Goal: Information Seeking & Learning: Learn about a topic

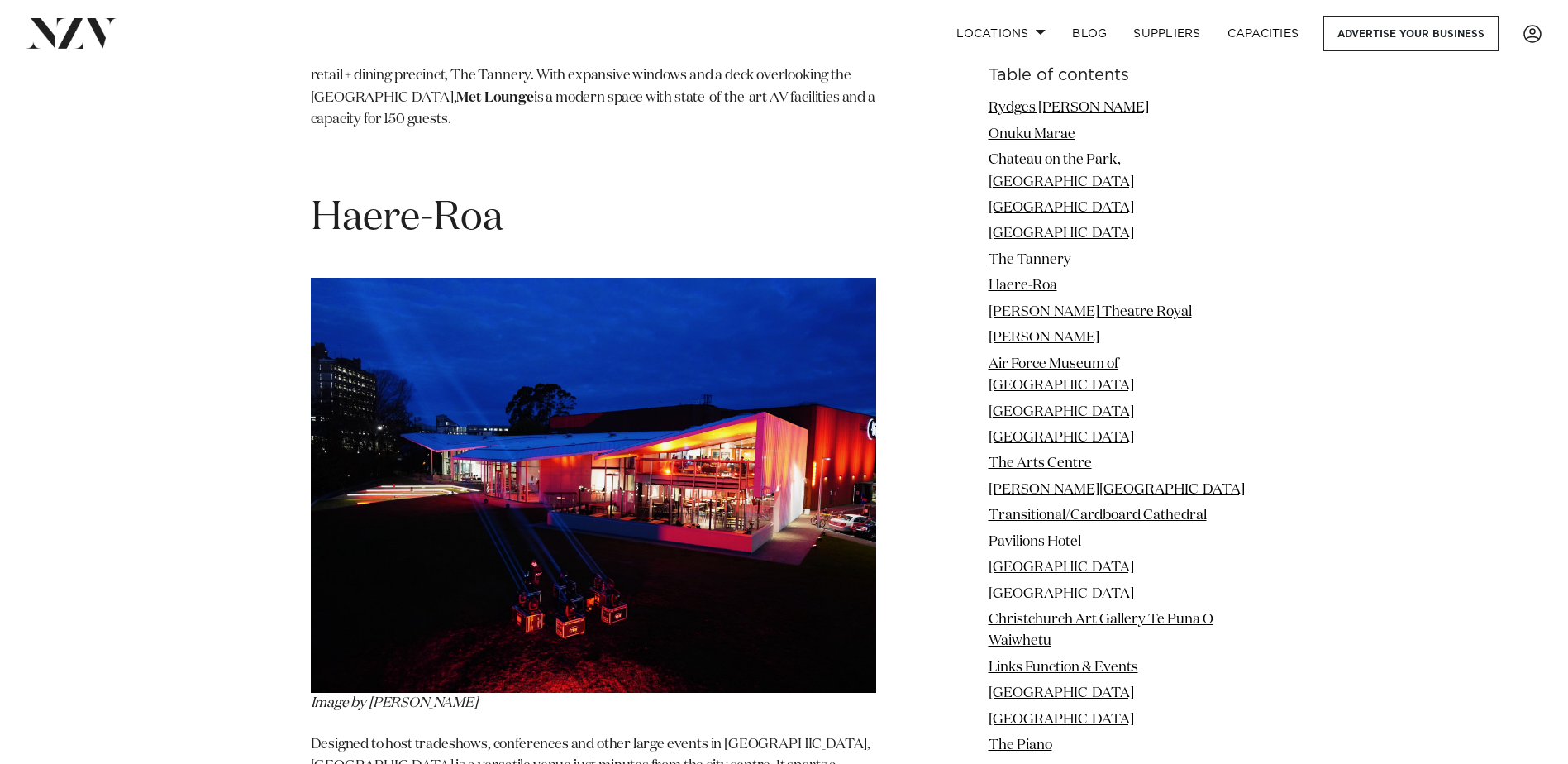
scroll to position [6474, 0]
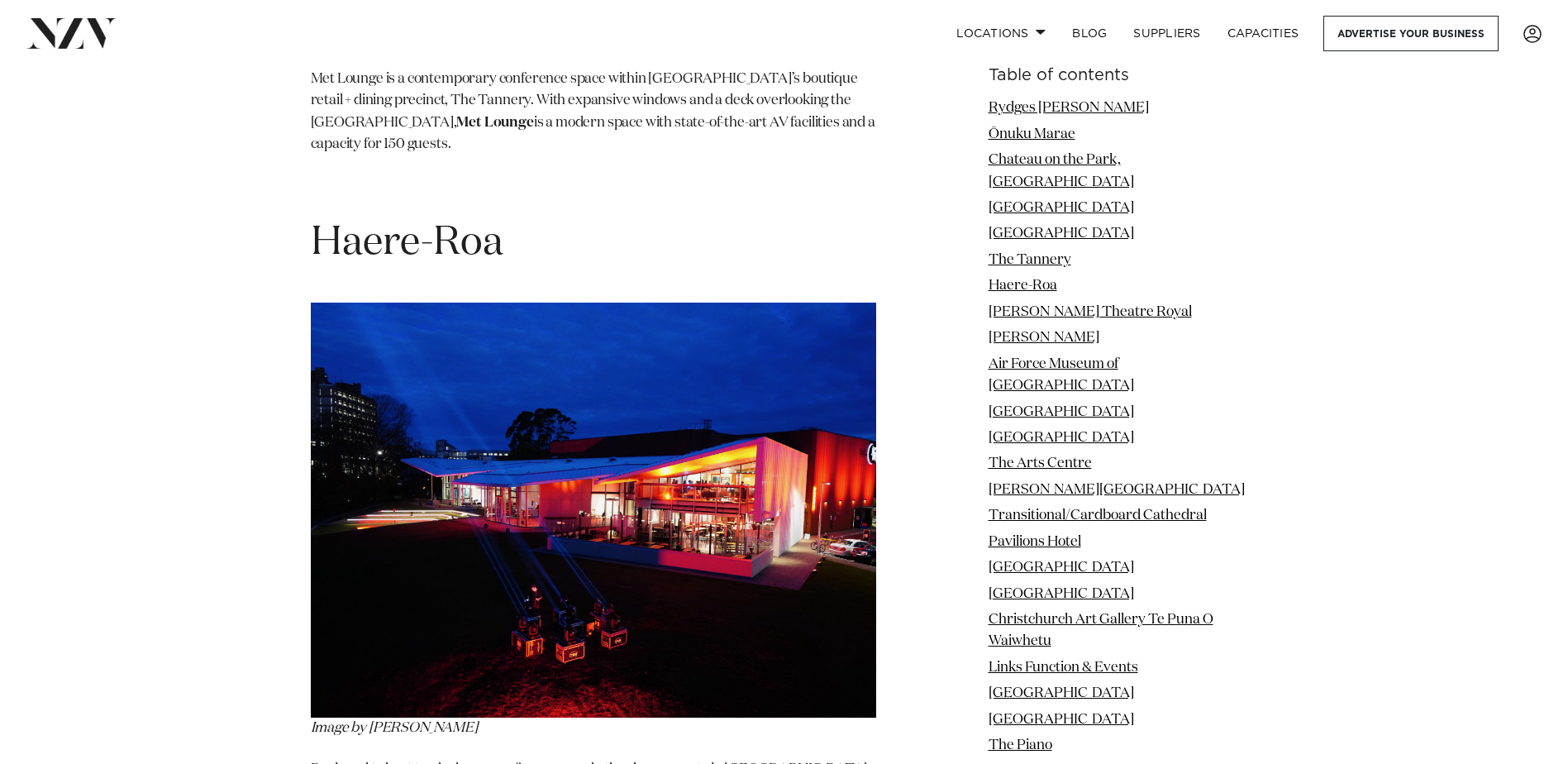
click at [500, 414] on img at bounding box center [593, 510] width 565 height 415
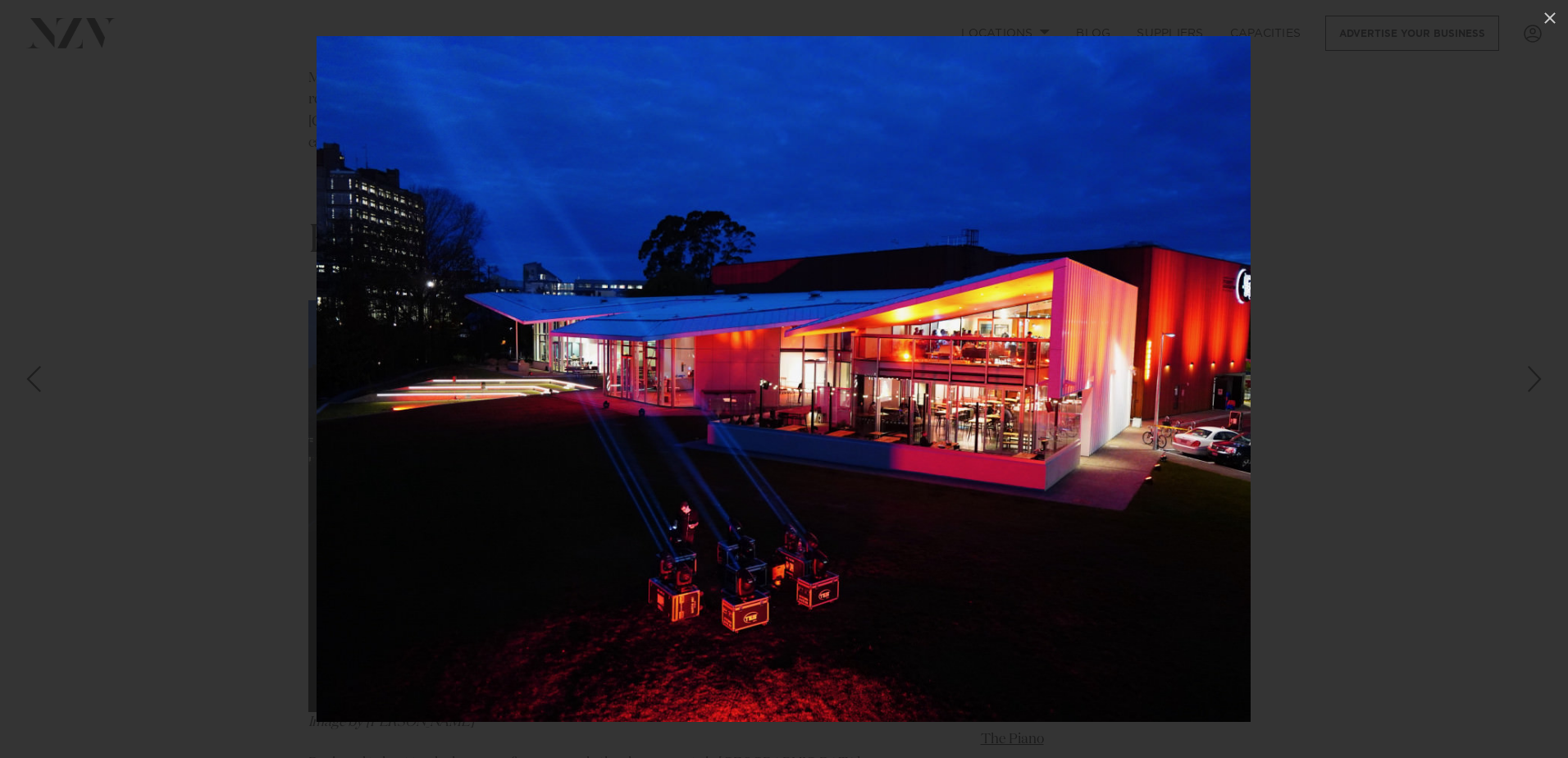
click at [1531, 378] on div "Next slide" at bounding box center [1534, 379] width 22 height 31
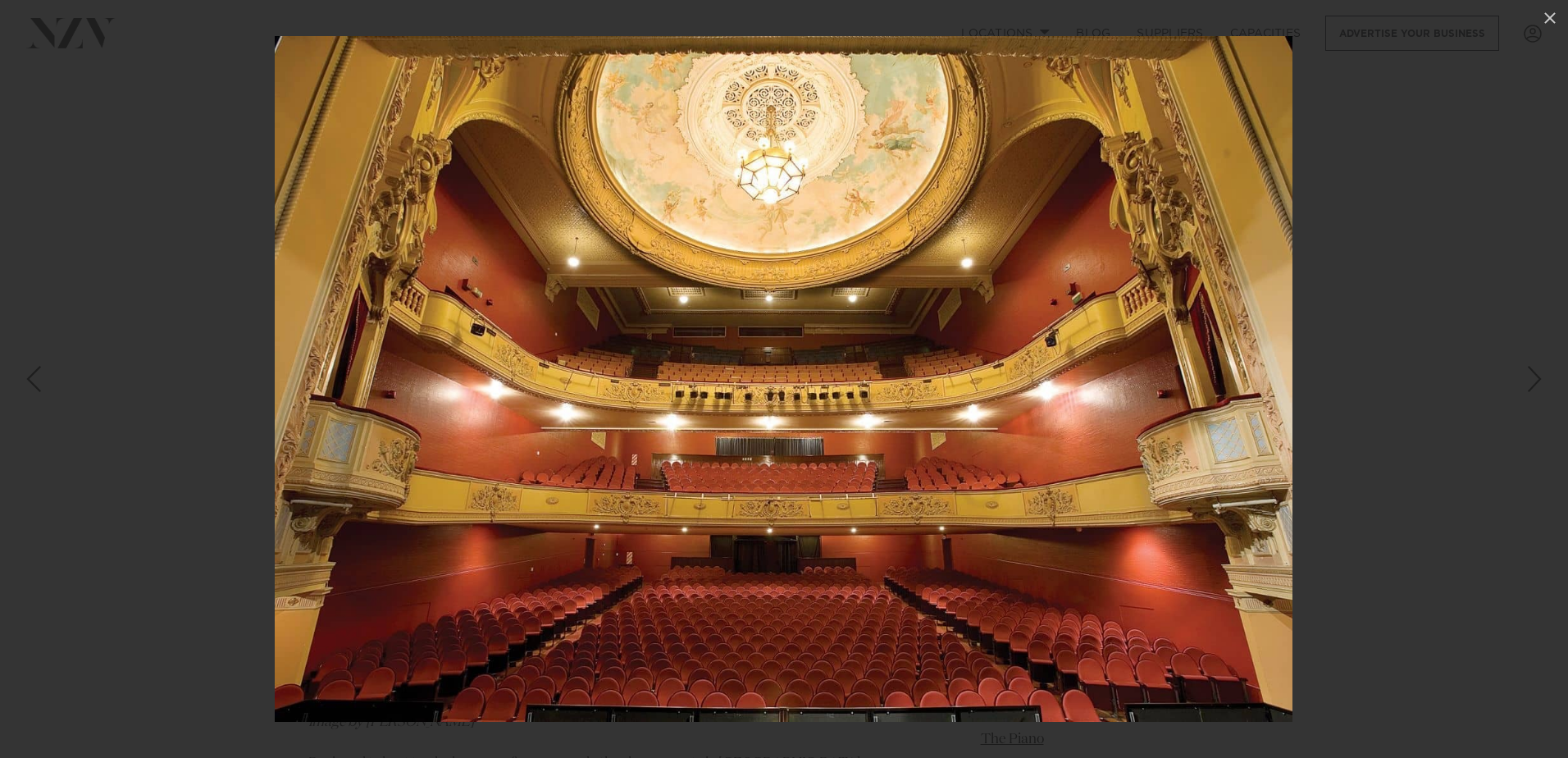
click at [1531, 378] on div "8 / 24" at bounding box center [784, 379] width 1568 height 758
click at [1539, 387] on div "Next slide" at bounding box center [1534, 379] width 22 height 31
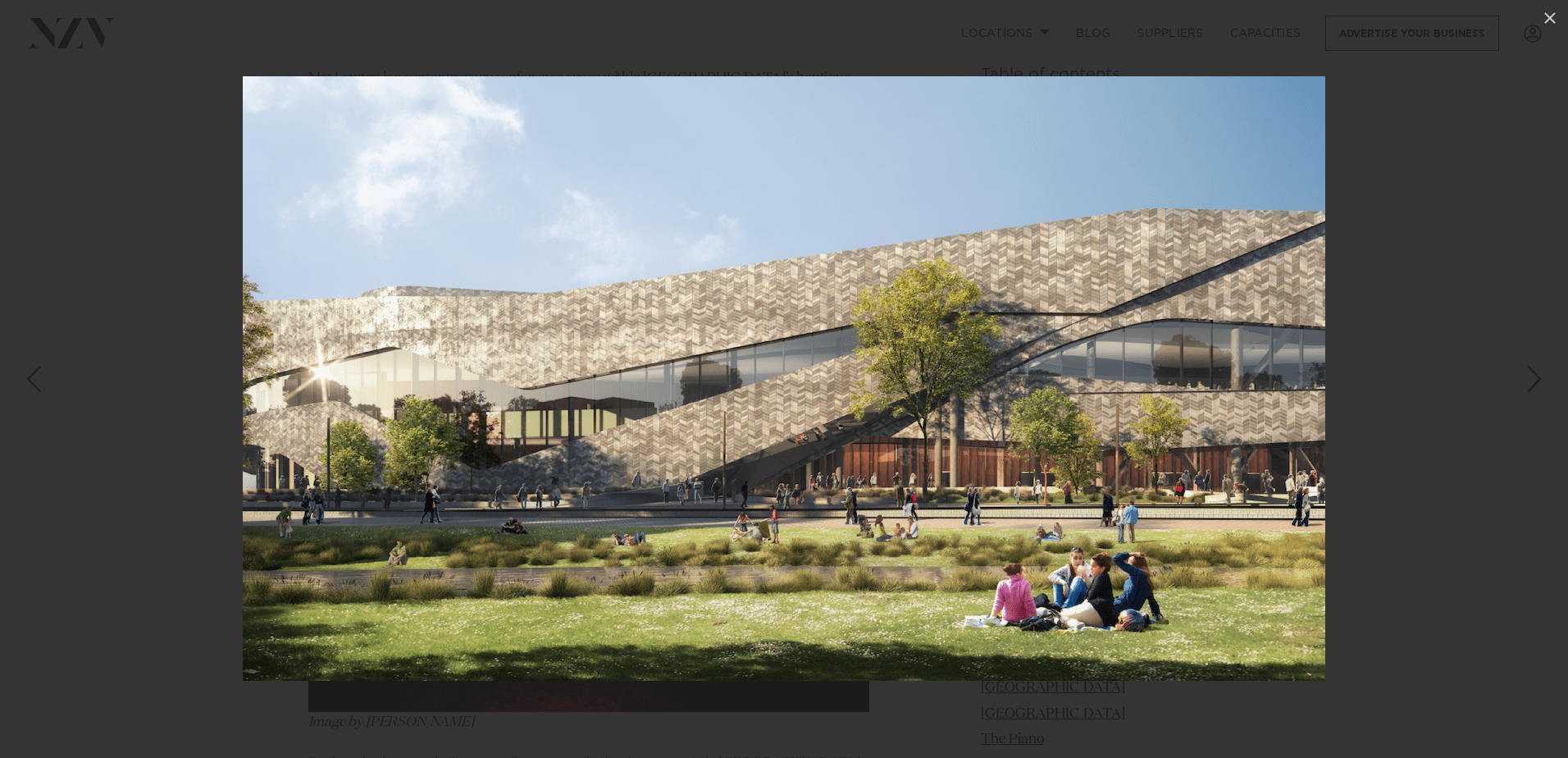
click at [1535, 385] on div "Next slide" at bounding box center [1534, 379] width 22 height 31
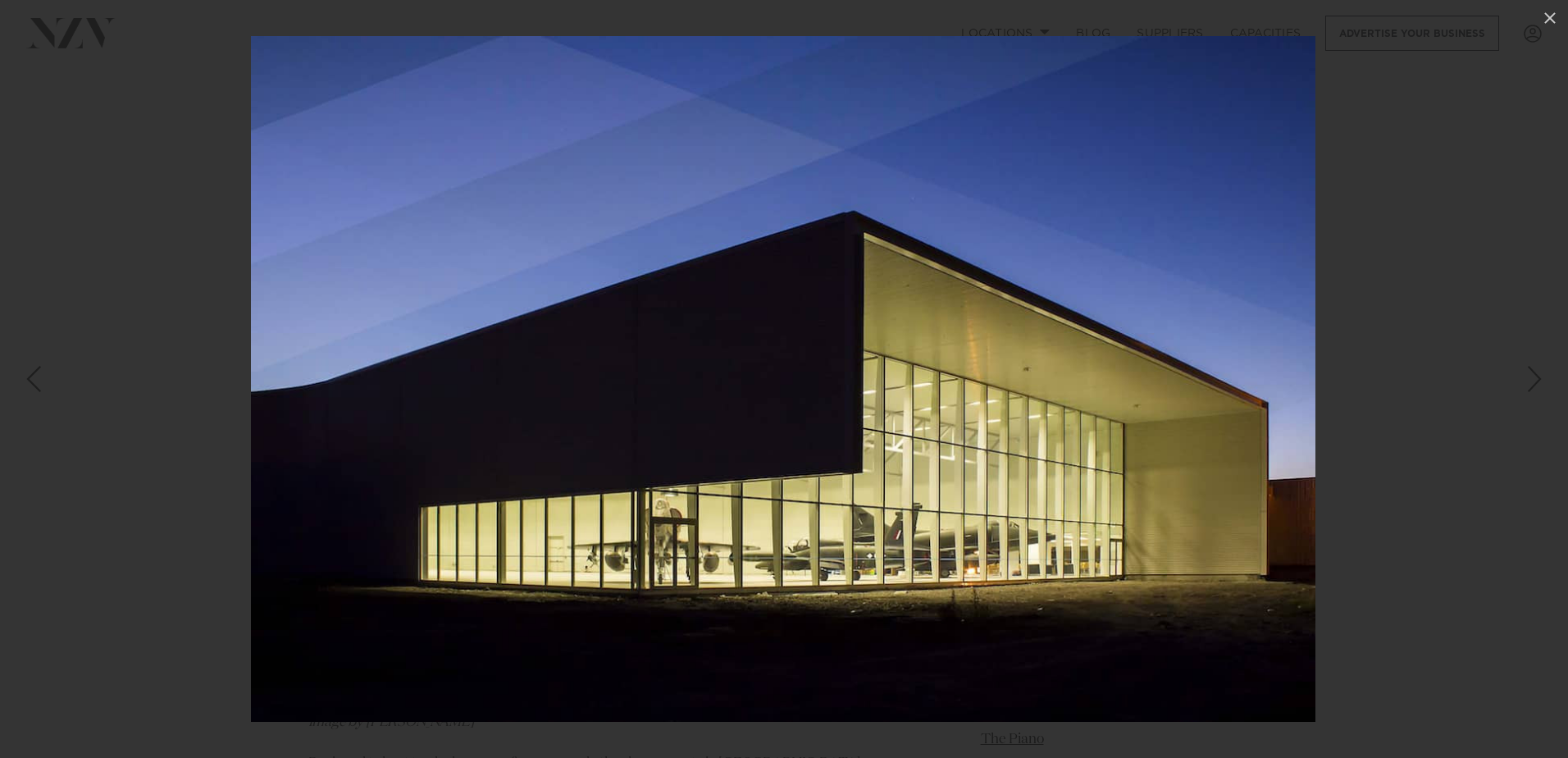
click at [1535, 385] on div "Next slide" at bounding box center [1534, 379] width 22 height 31
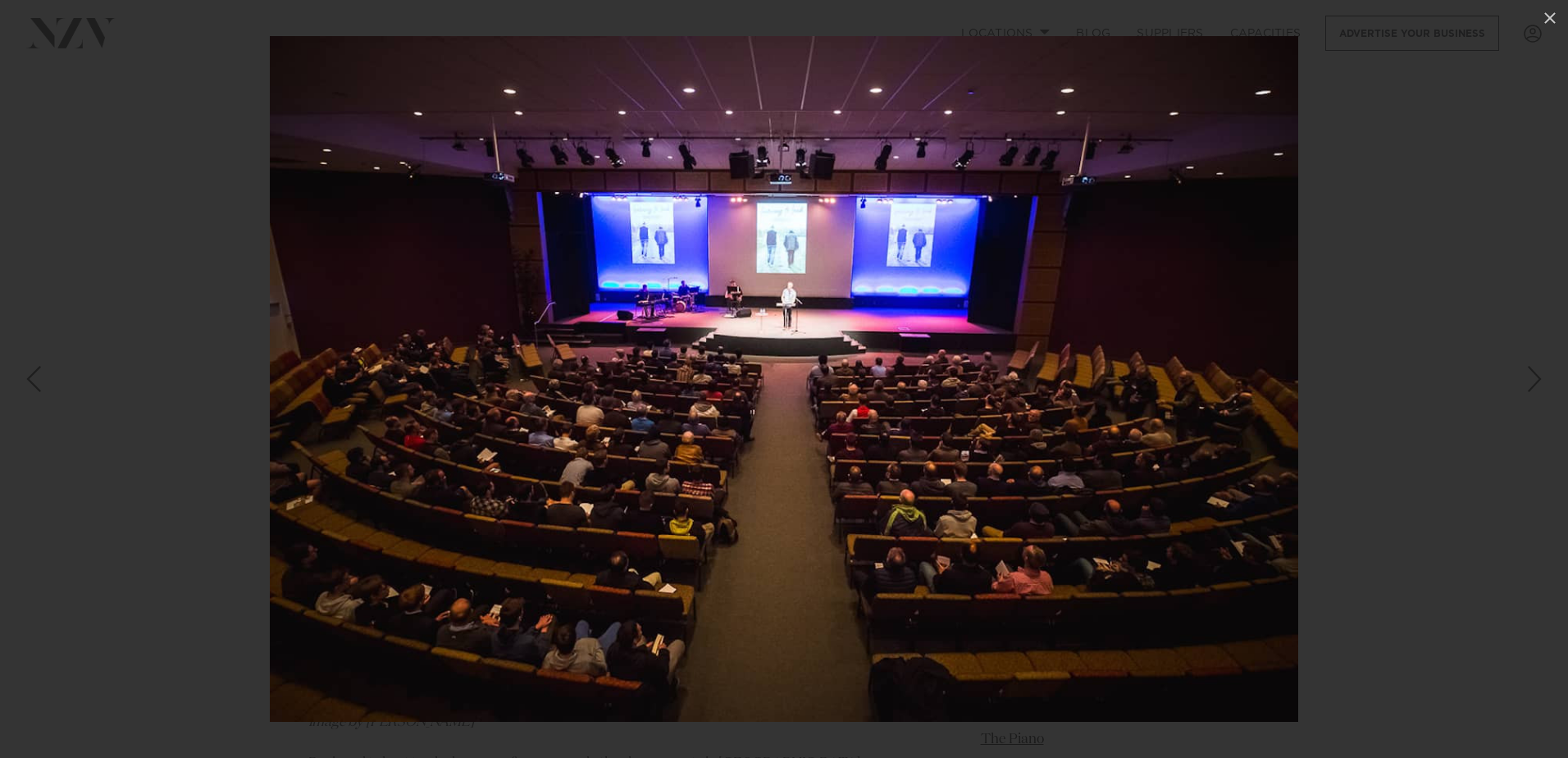
click at [1535, 385] on div "Next slide" at bounding box center [1534, 379] width 22 height 31
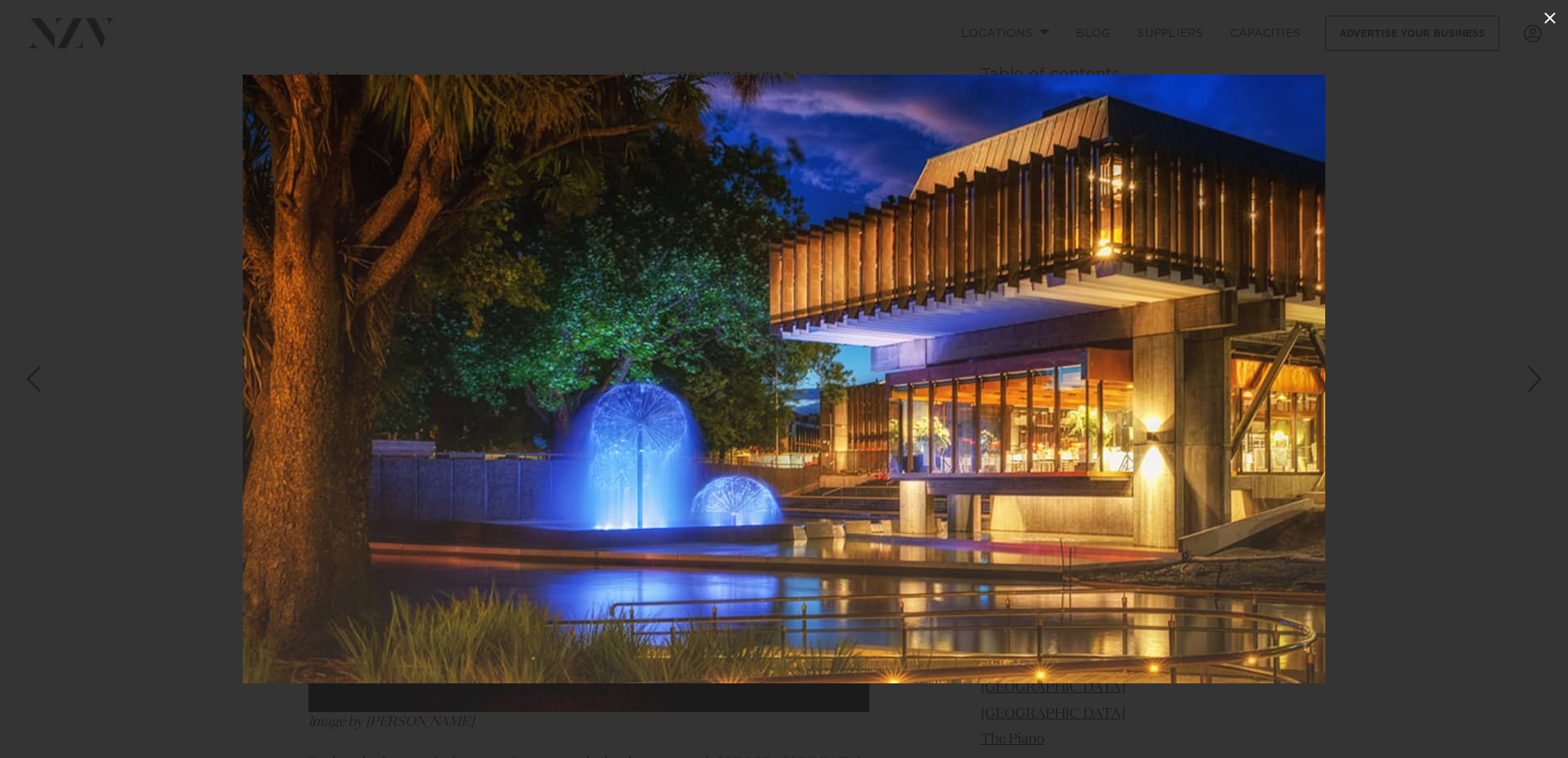
click at [1550, 19] on icon at bounding box center [1550, 18] width 19 height 19
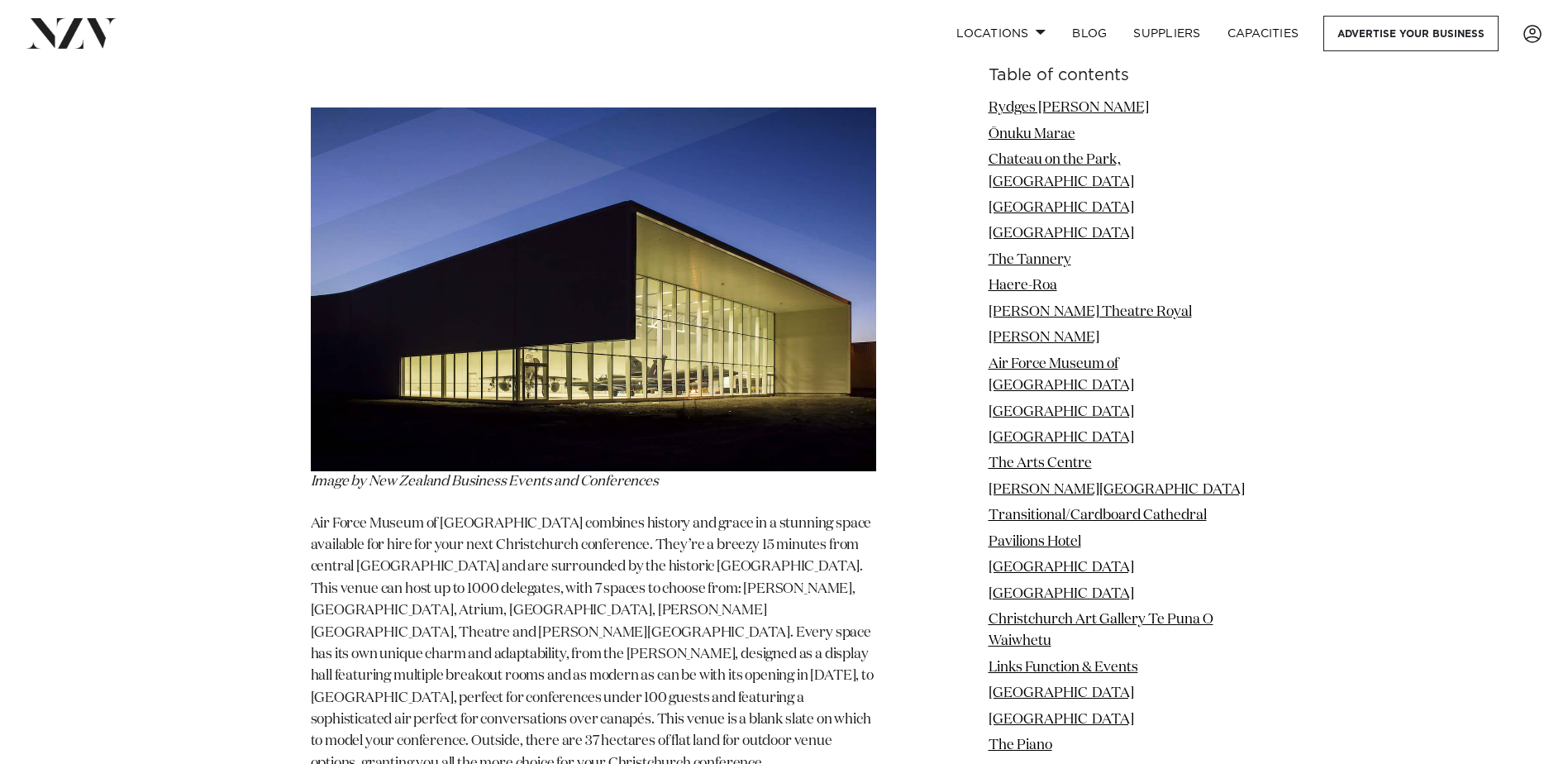
scroll to position [8955, 0]
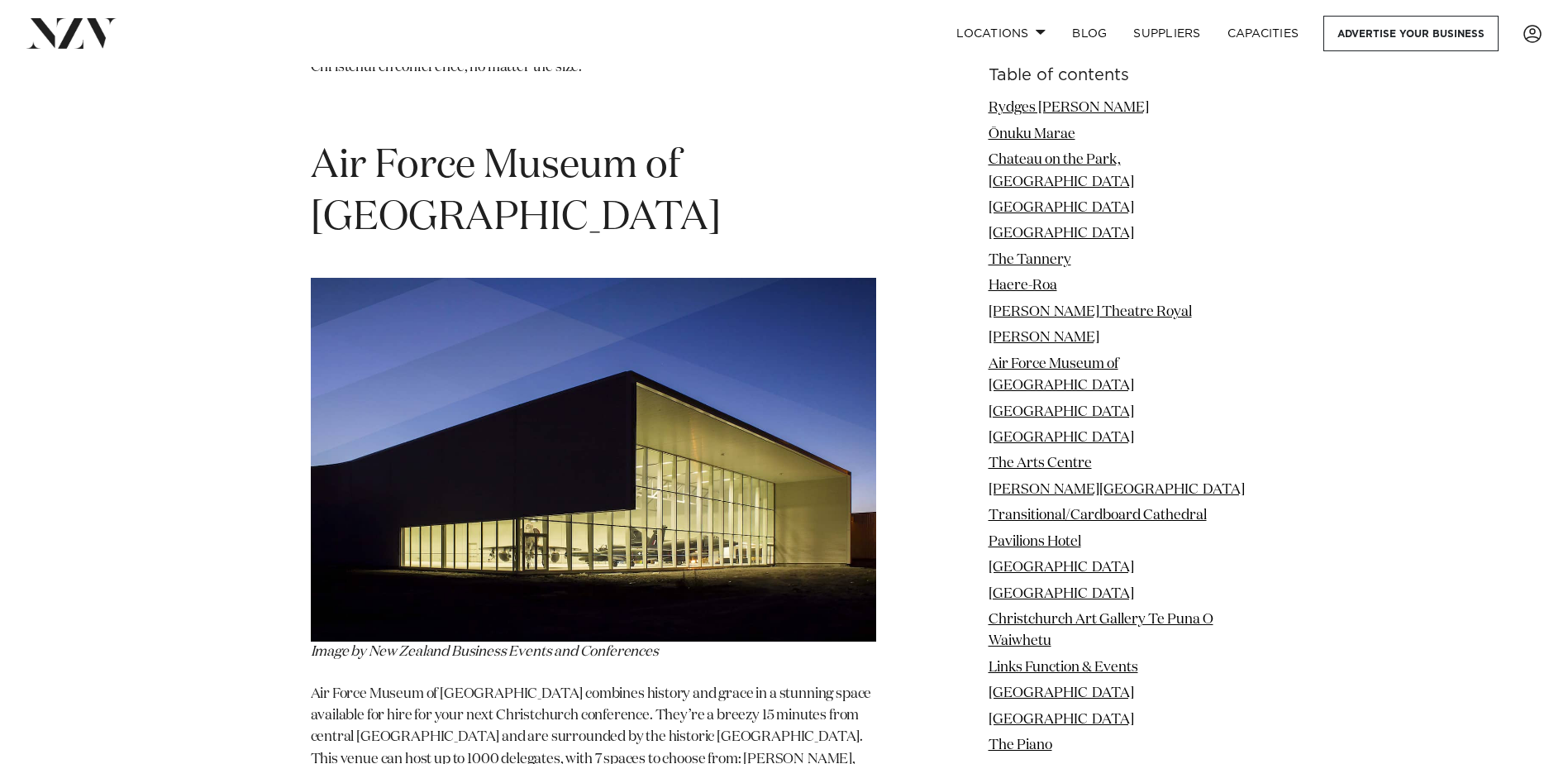
click at [550, 342] on img at bounding box center [593, 460] width 565 height 364
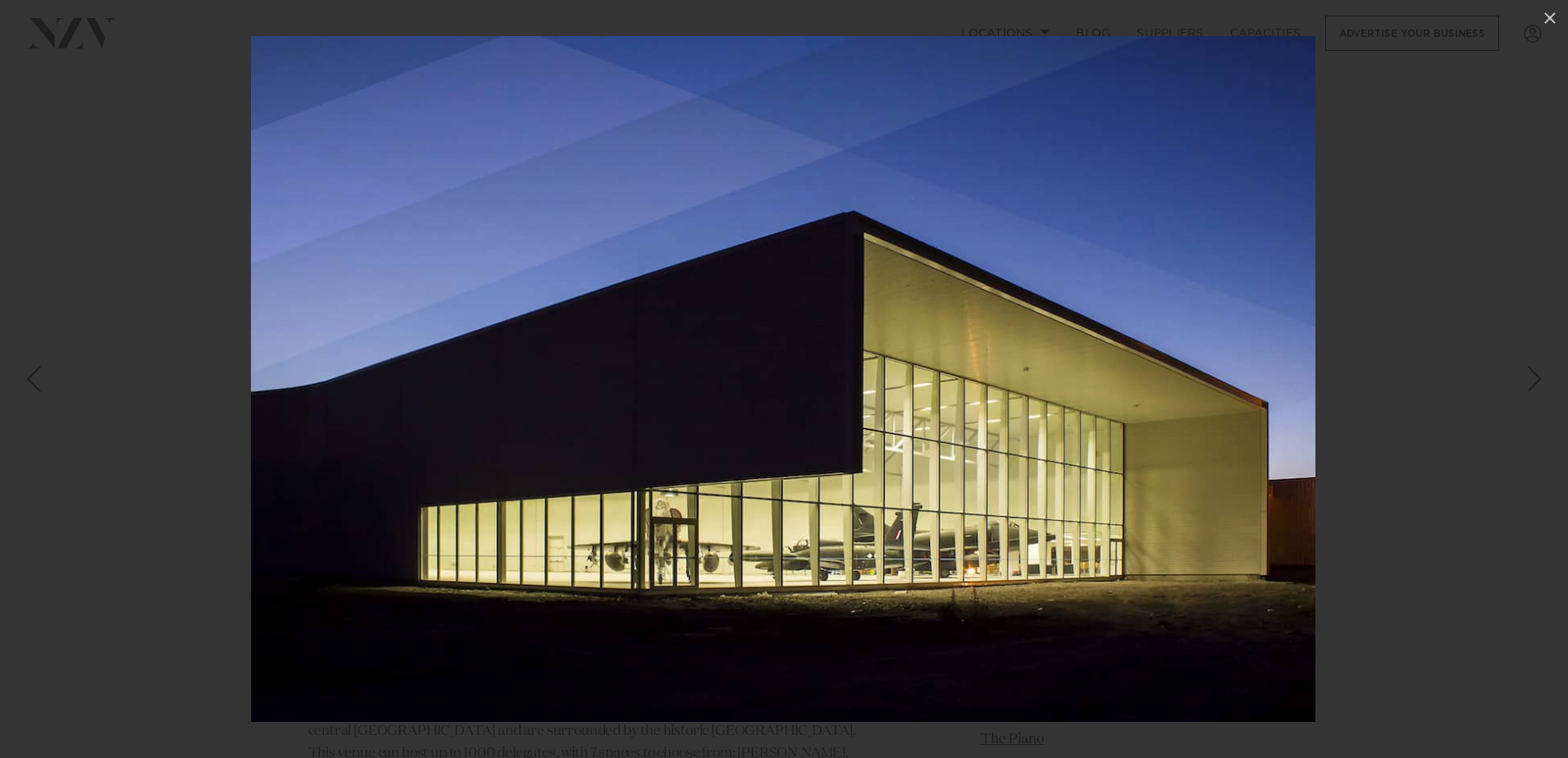
click at [1531, 387] on div "Next slide" at bounding box center [1534, 379] width 22 height 31
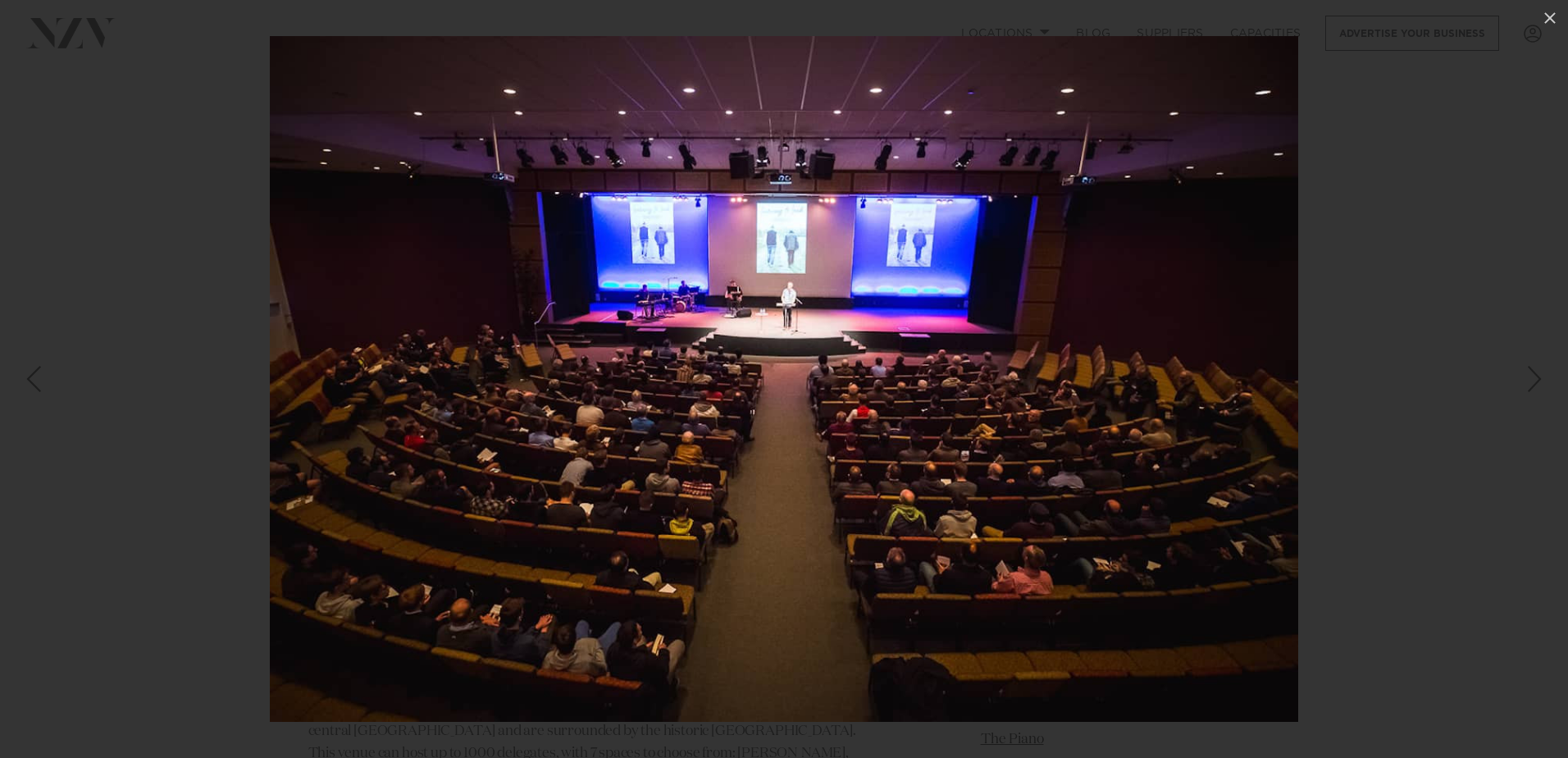
click at [1531, 387] on div "Next slide" at bounding box center [1534, 379] width 22 height 31
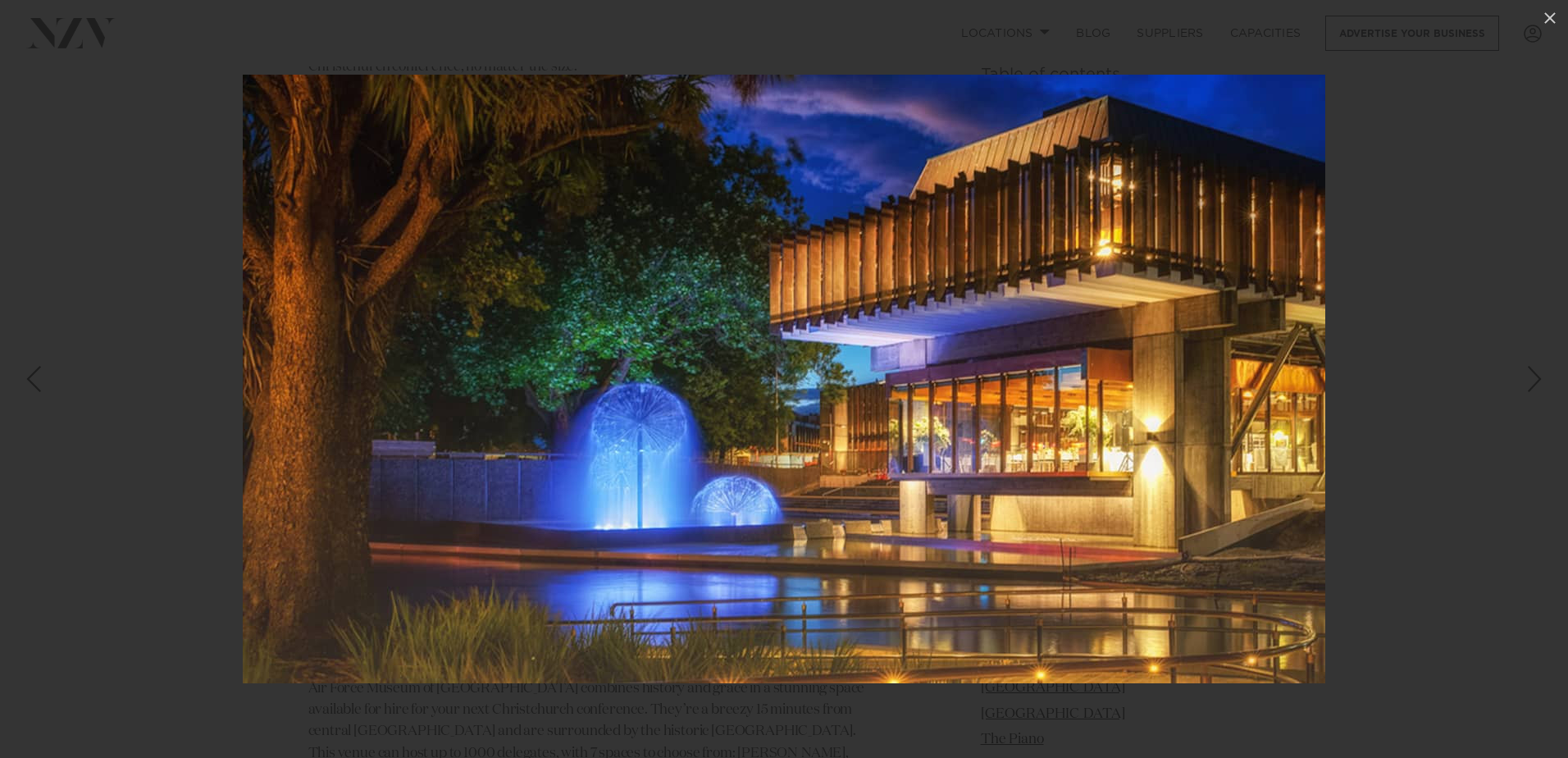
drag, startPoint x: 1531, startPoint y: 387, endPoint x: 1521, endPoint y: 392, distance: 11.2
click at [1530, 387] on div "Next slide" at bounding box center [1534, 379] width 22 height 31
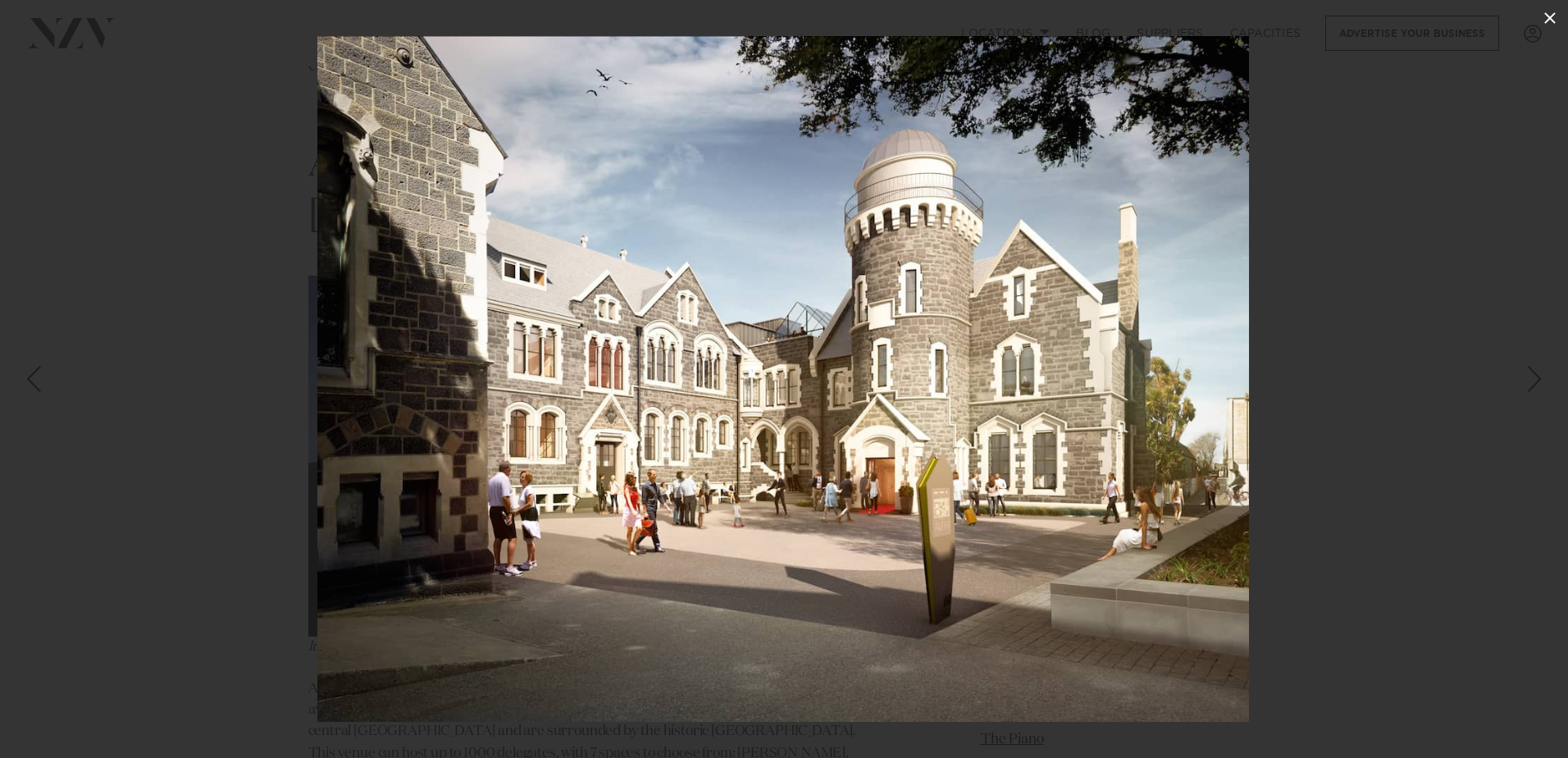
click at [1541, 18] on icon at bounding box center [1550, 18] width 19 height 19
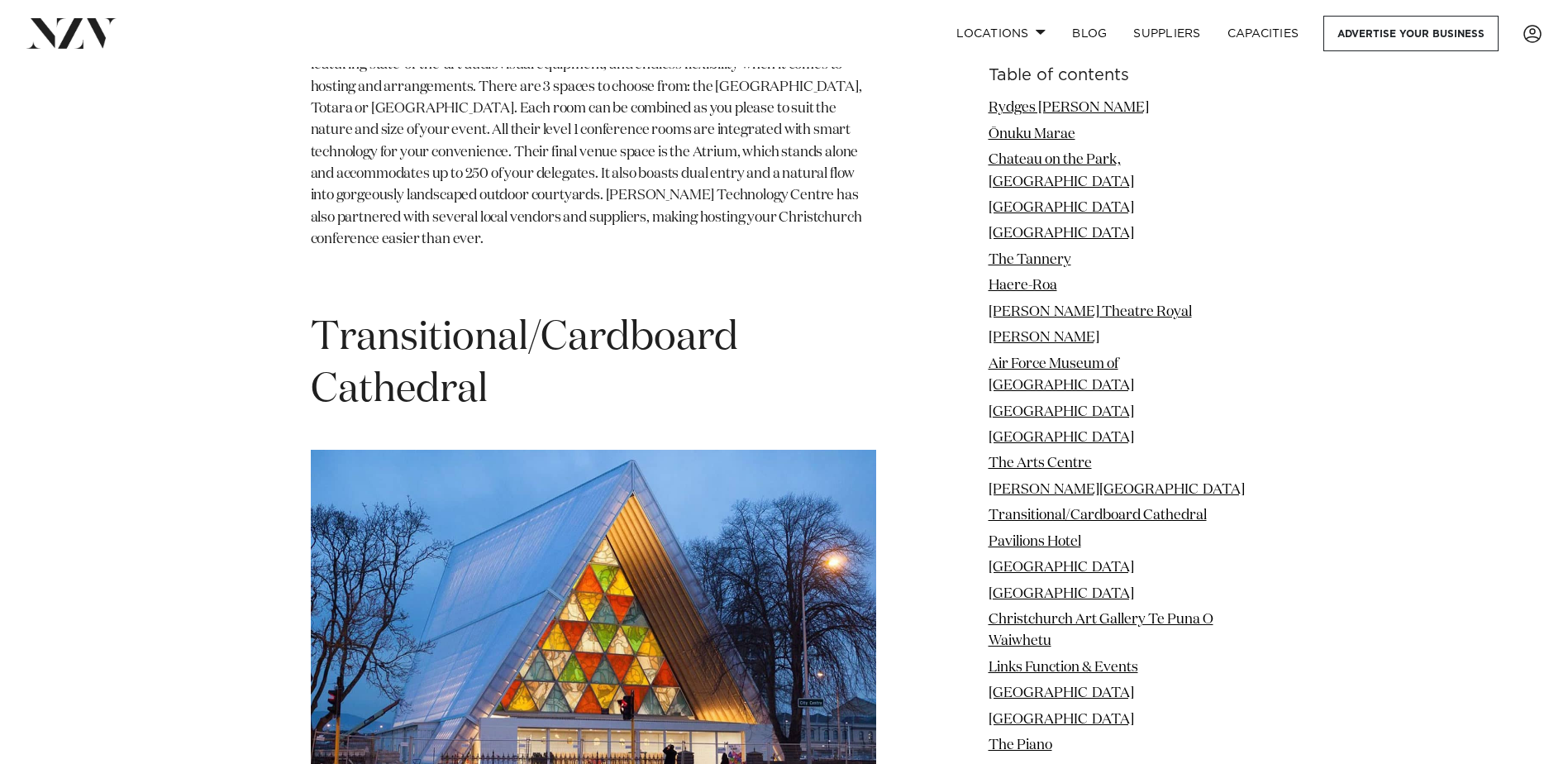
scroll to position [12759, 0]
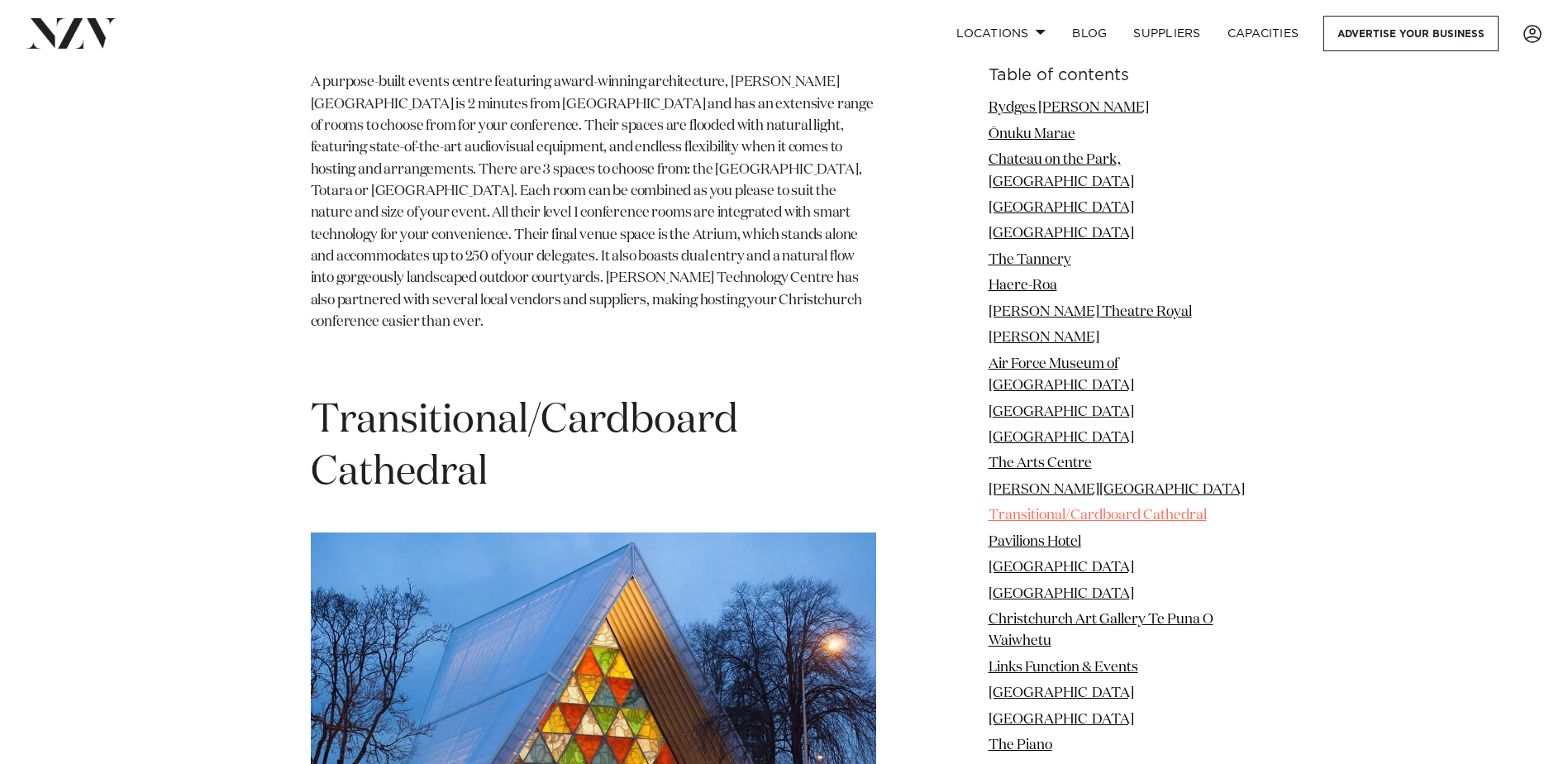
click at [1032, 509] on link "Transitional/Cardboard Cathedral" at bounding box center [1097, 516] width 218 height 14
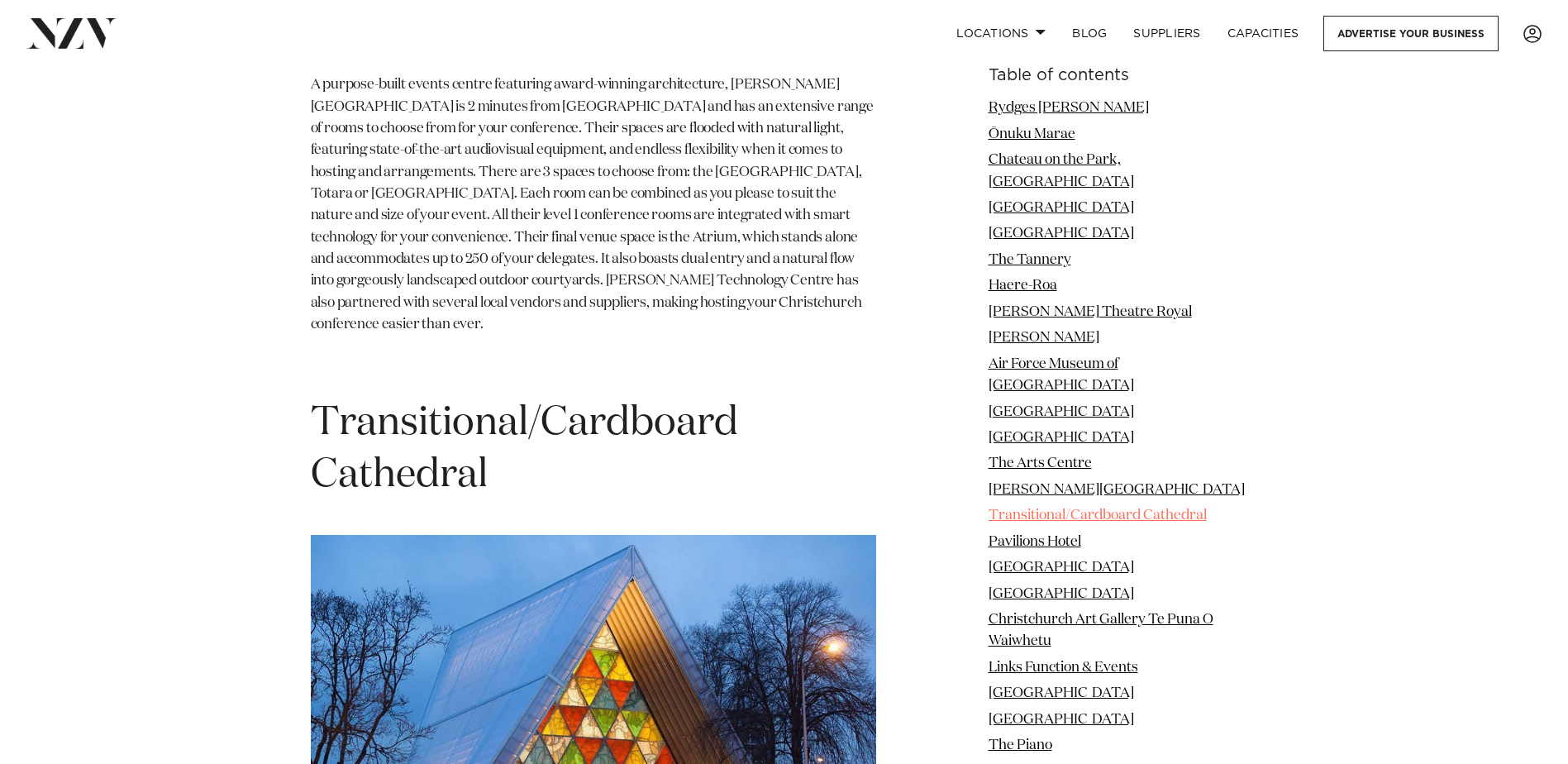
click at [1044, 509] on link "Transitional/Cardboard Cathedral" at bounding box center [1097, 516] width 218 height 14
click at [1054, 509] on link "Transitional/Cardboard Cathedral" at bounding box center [1097, 516] width 218 height 14
drag, startPoint x: 1209, startPoint y: 468, endPoint x: 989, endPoint y: 468, distance: 220.0
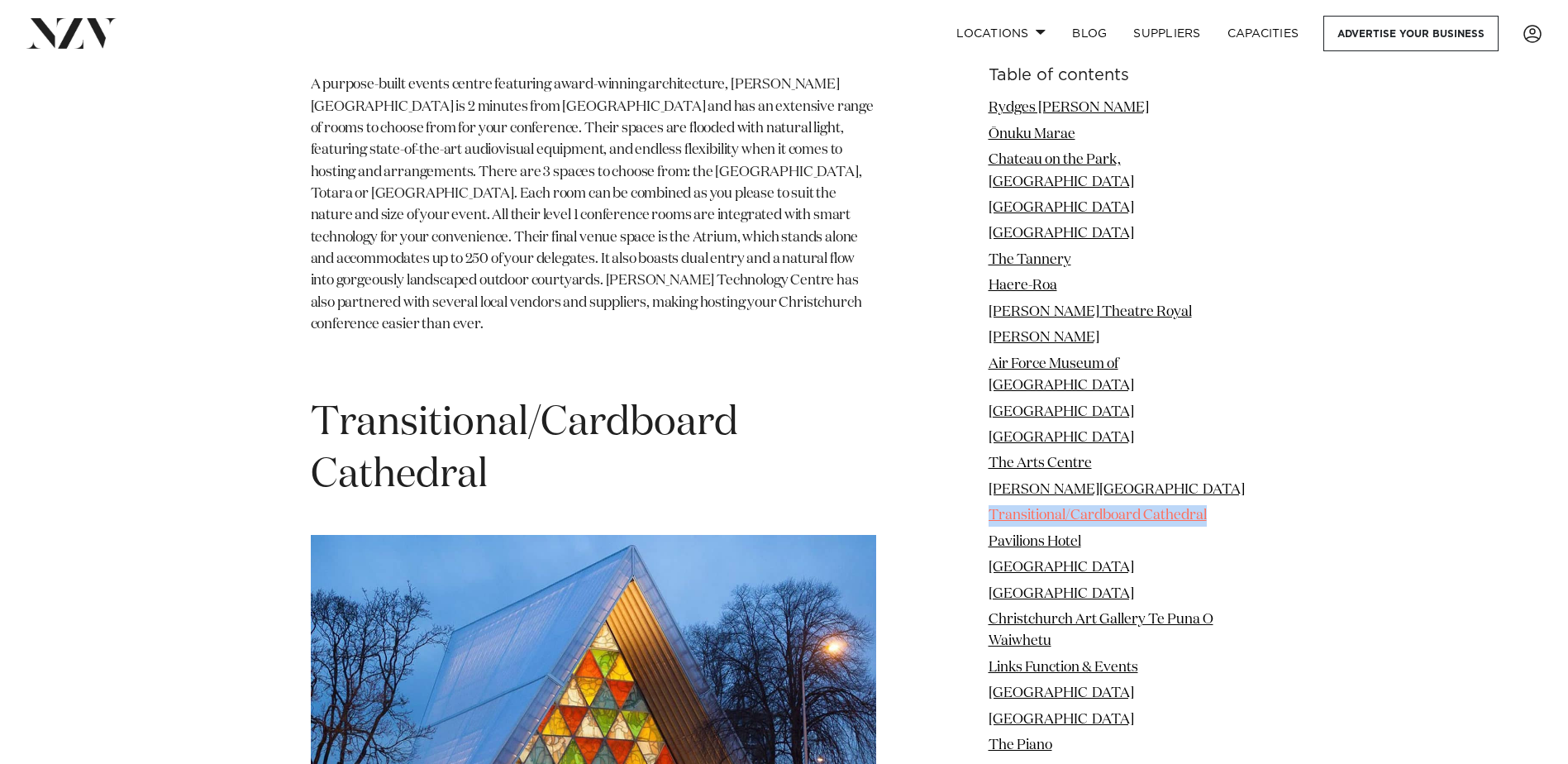
click at [989, 505] on li "Transitional/Cardboard Cathedral" at bounding box center [1123, 516] width 270 height 21
copy link "Transitional/Cardboard Cathedral"
